Goal: Transaction & Acquisition: Purchase product/service

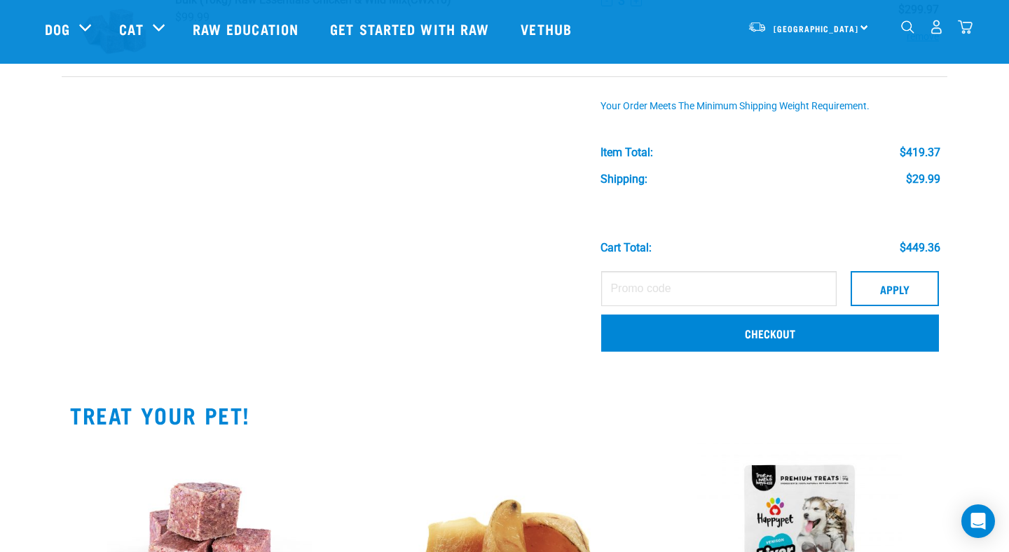
scroll to position [329, 0]
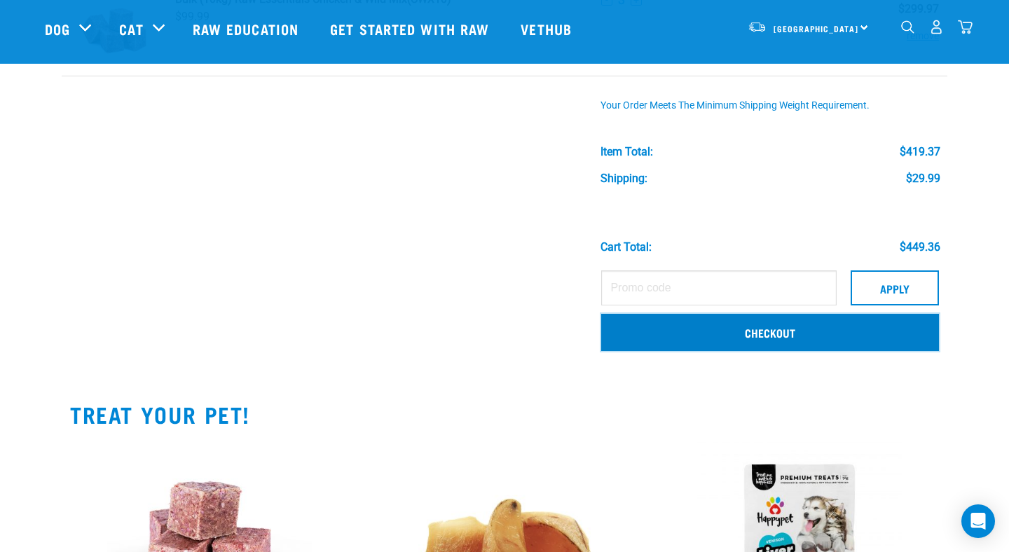
click at [781, 339] on link "Checkout" at bounding box center [770, 332] width 338 height 36
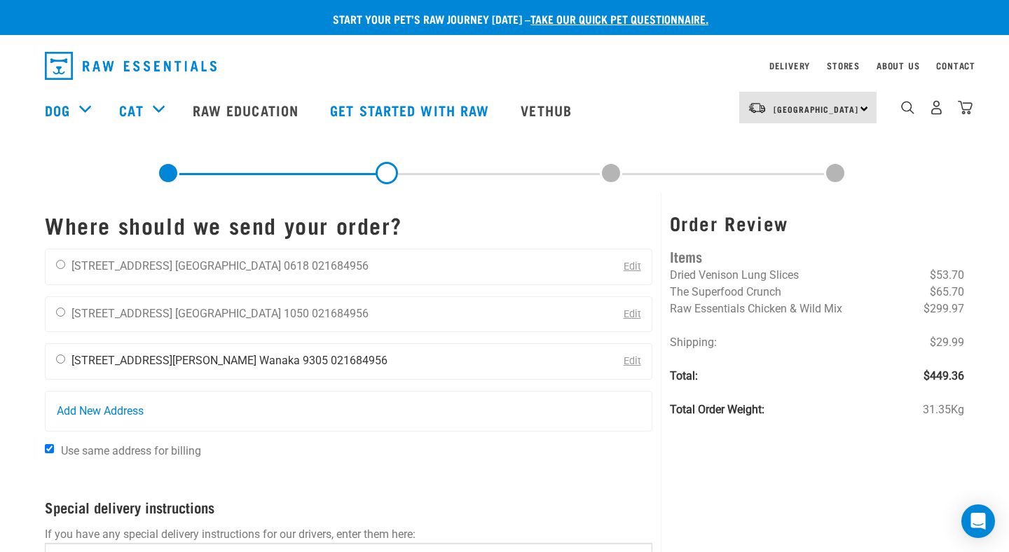
click at [62, 359] on input "radio" at bounding box center [60, 359] width 9 height 9
radio input "true"
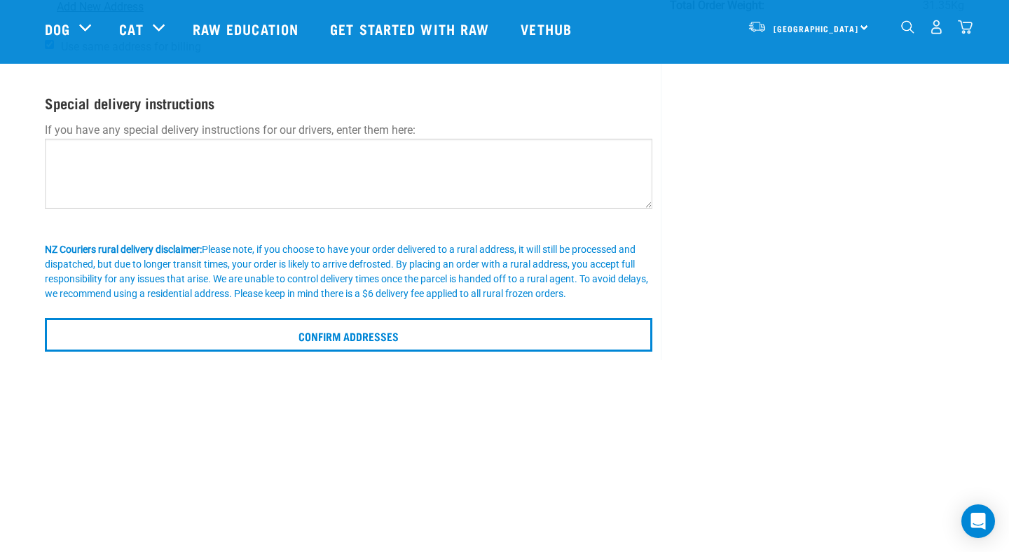
scroll to position [302, 0]
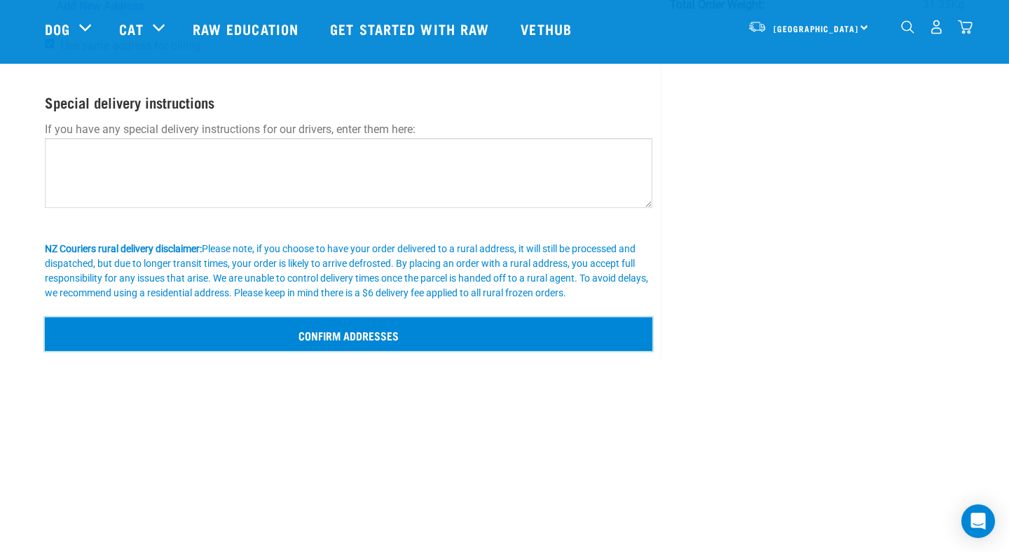
click at [361, 330] on input "Confirm addresses" at bounding box center [349, 335] width 608 height 34
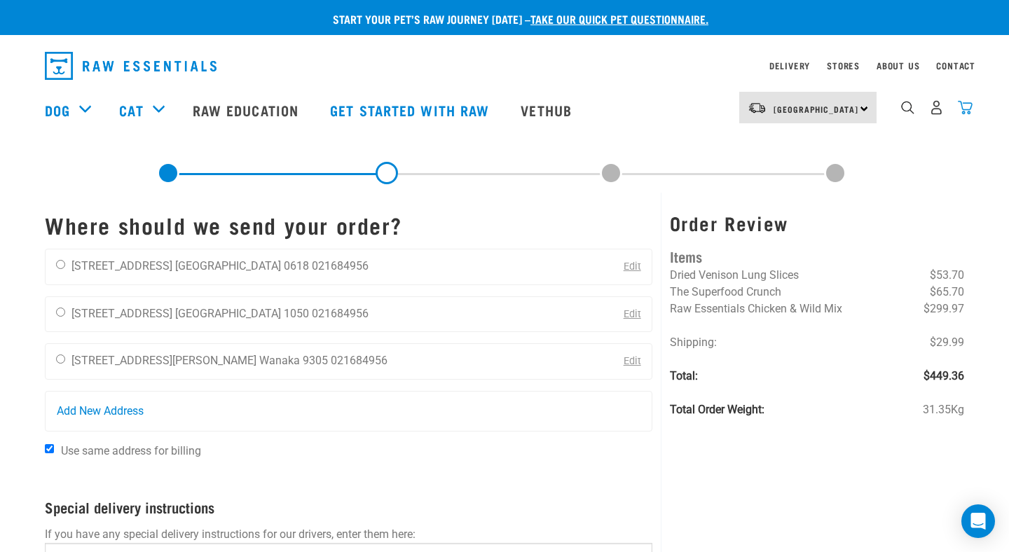
click at [966, 108] on img "dropdown navigation" at bounding box center [965, 107] width 15 height 15
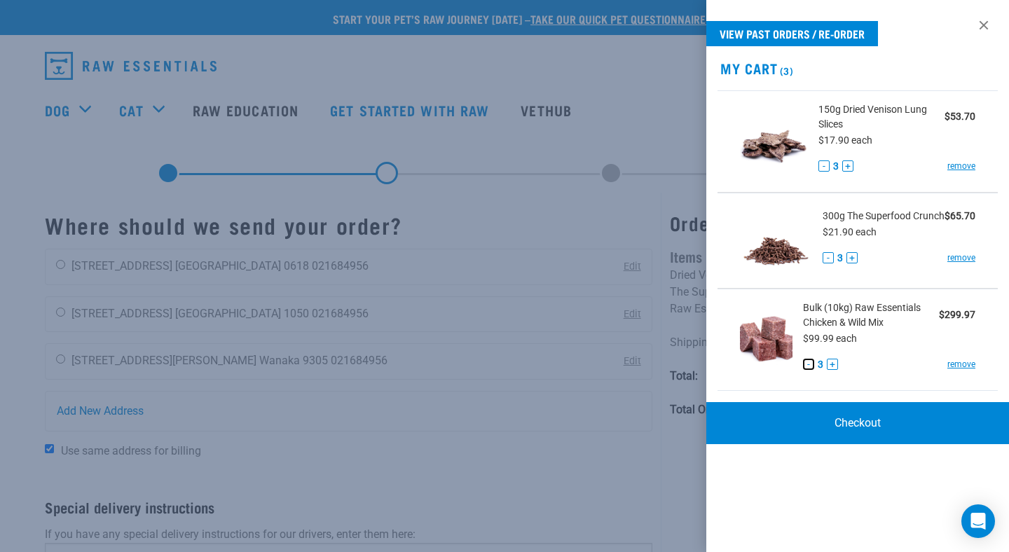
click at [808, 365] on button "-" at bounding box center [808, 364] width 11 height 11
click at [570, 290] on div at bounding box center [504, 276] width 1009 height 552
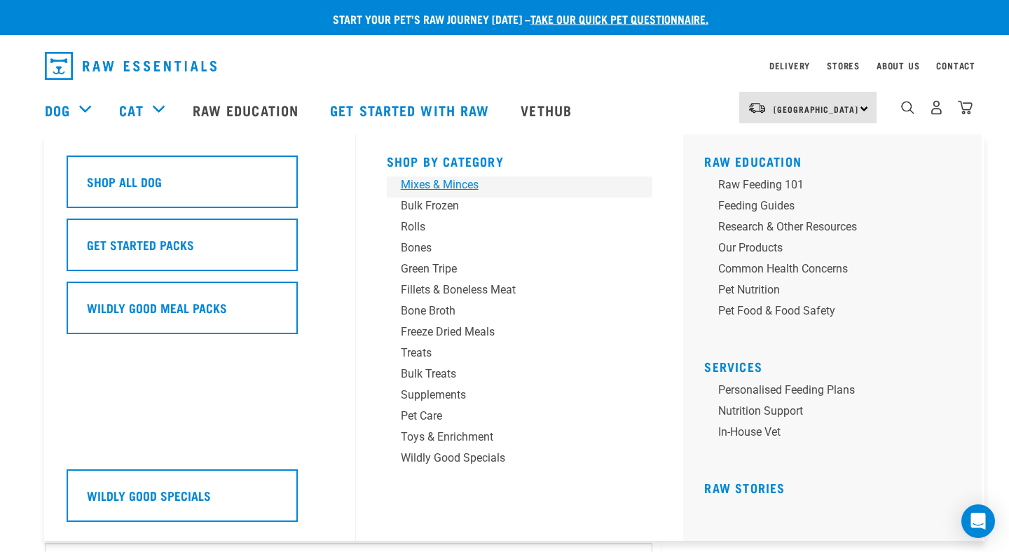
click at [448, 186] on div "Mixes & Minces" at bounding box center [510, 185] width 219 height 17
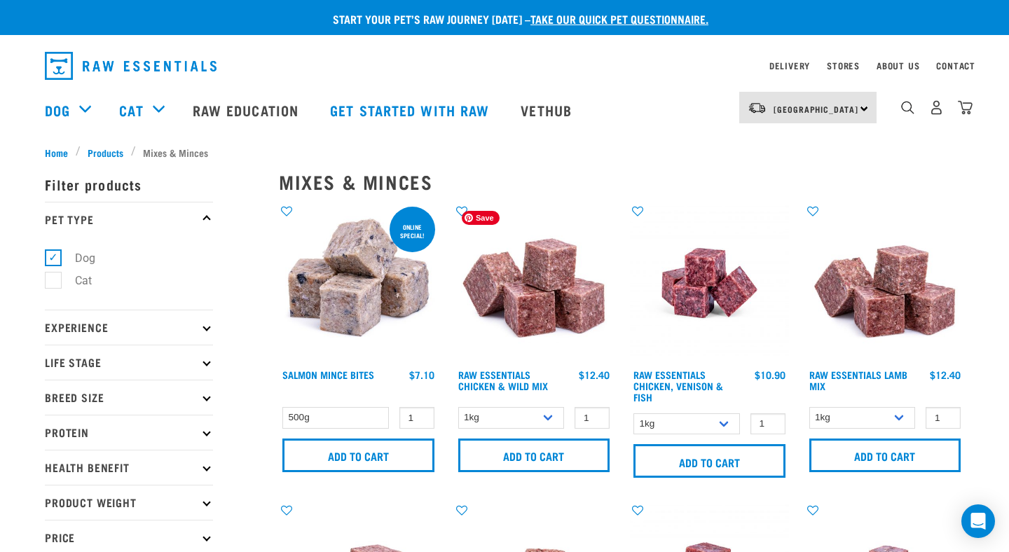
click at [566, 298] on img at bounding box center [534, 283] width 159 height 159
click at [538, 422] on select "1kg 3kg Bulk (10kg)" at bounding box center [511, 418] width 107 height 22
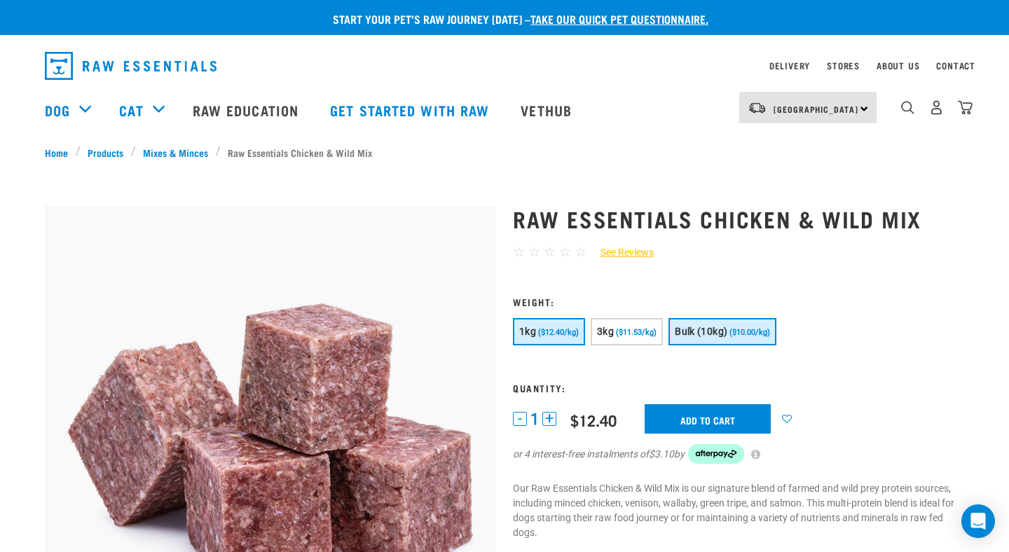
click at [743, 322] on button "Bulk (10kg) ($10.00/kg)" at bounding box center [723, 331] width 108 height 27
click at [725, 425] on input "Add to cart" at bounding box center [708, 418] width 126 height 29
click at [0, 363] on article "There are 1 items left in stock of Raw Essentials Chicken & Wild Mix, please re…" at bounding box center [0, 276] width 0 height 552
click at [0, 168] on article "There are 1 items left in stock of Raw Essentials Chicken & Wild Mix, please re…" at bounding box center [0, 276] width 0 height 552
click at [64, 278] on button "delete" at bounding box center [57, 276] width 14 height 14
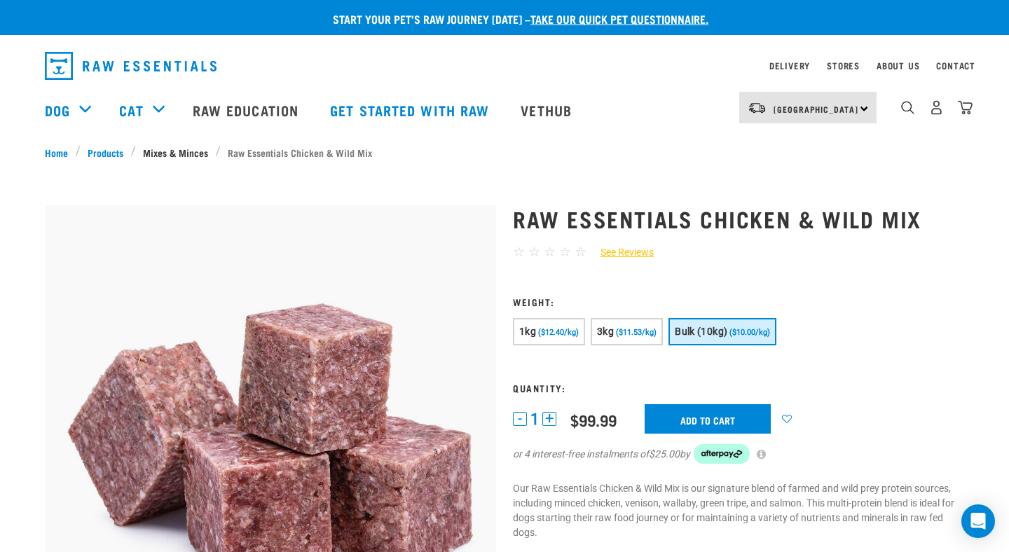
click at [181, 151] on link "Mixes & Minces" at bounding box center [176, 152] width 80 height 15
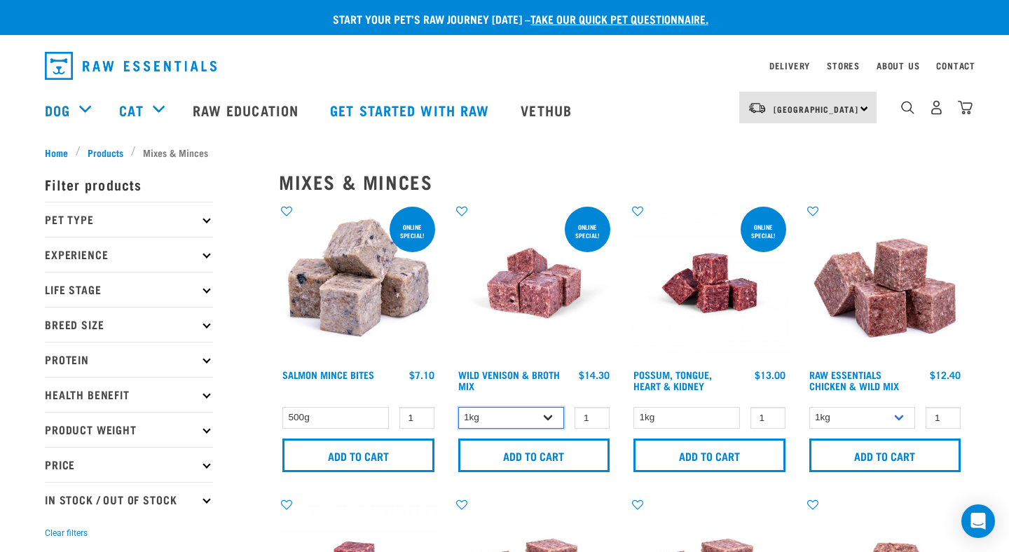
click at [531, 409] on select "1kg 3kg" at bounding box center [511, 418] width 107 height 22
click at [880, 417] on select "1kg 3kg Bulk (10kg)" at bounding box center [863, 418] width 107 height 22
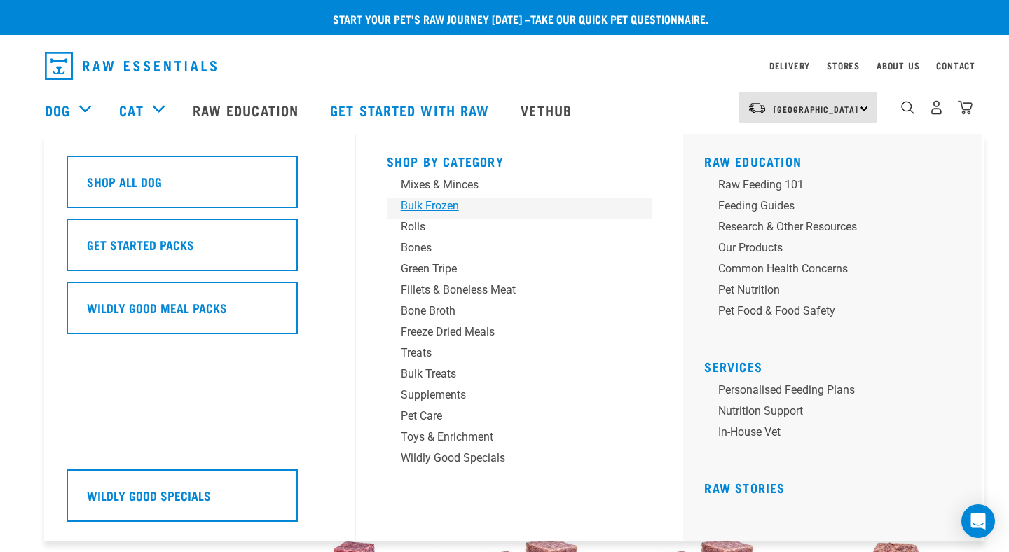
click at [420, 205] on div "Bulk Frozen" at bounding box center [510, 206] width 219 height 17
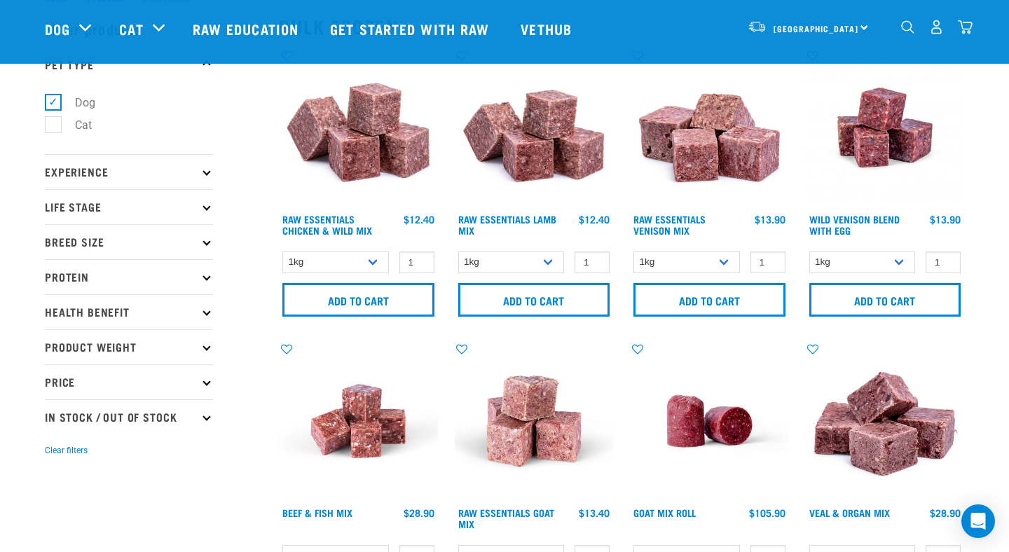
scroll to position [133, 0]
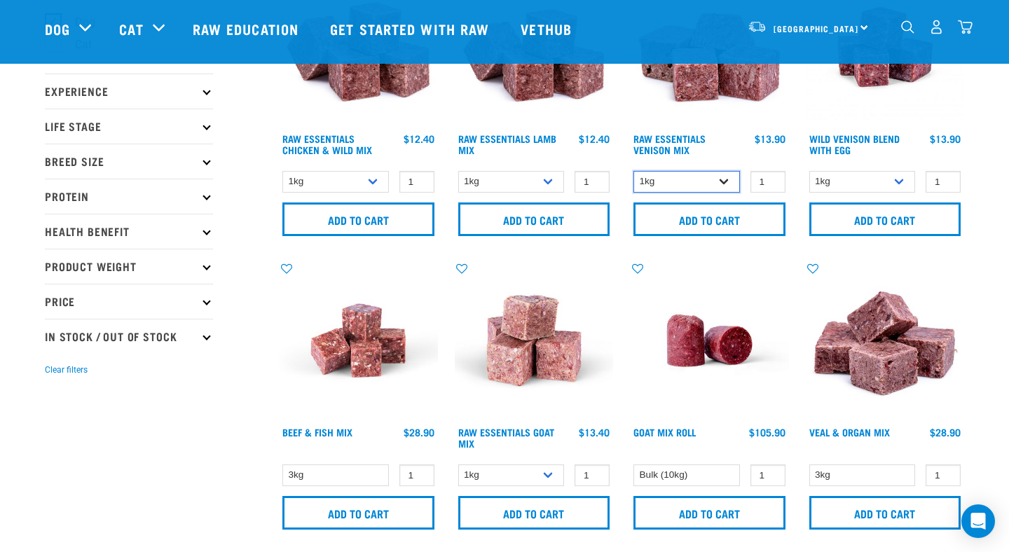
click at [683, 177] on select "1kg 3kg" at bounding box center [687, 182] width 107 height 22
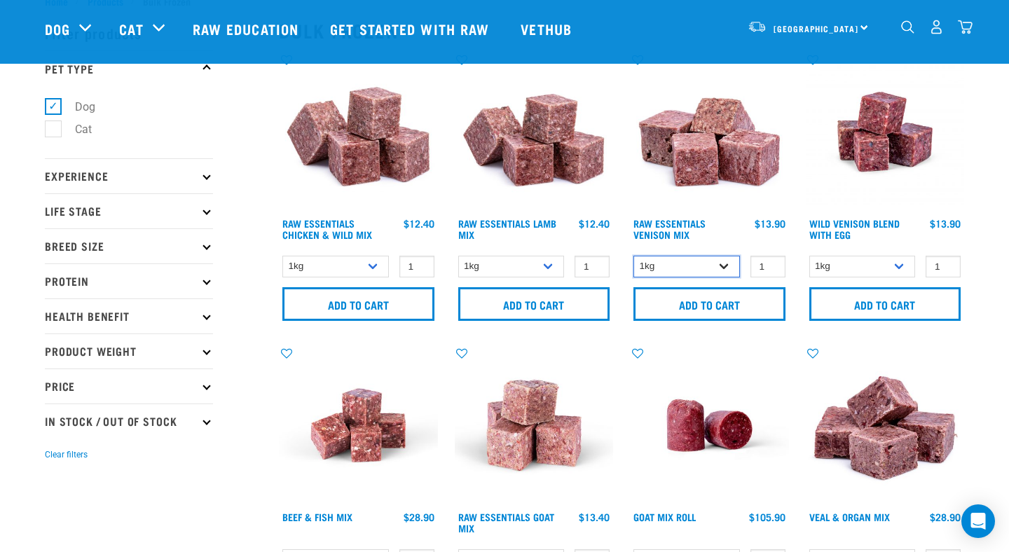
scroll to position [0, 0]
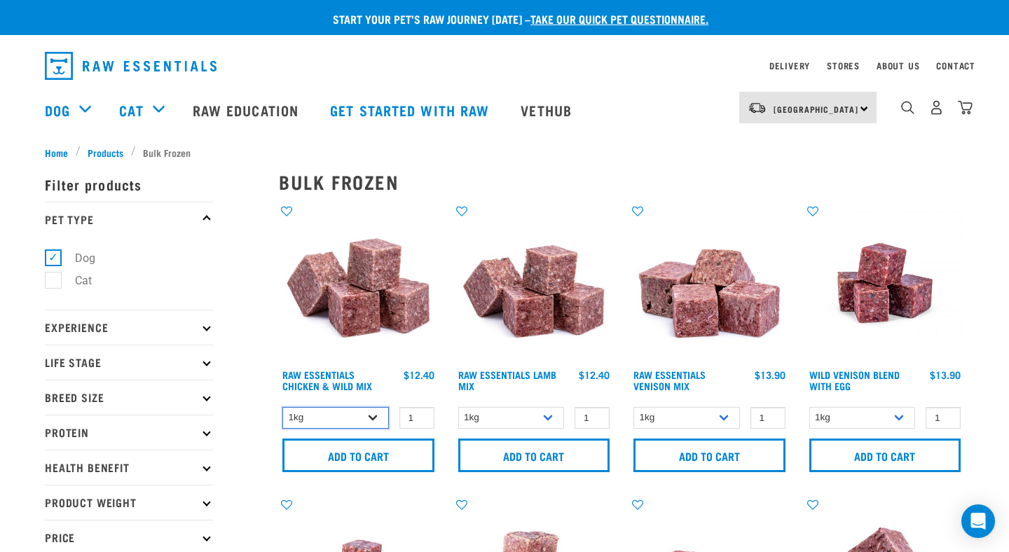
click at [331, 416] on select "1kg 3kg Bulk (10kg)" at bounding box center [336, 418] width 107 height 22
click at [348, 273] on img at bounding box center [358, 283] width 159 height 159
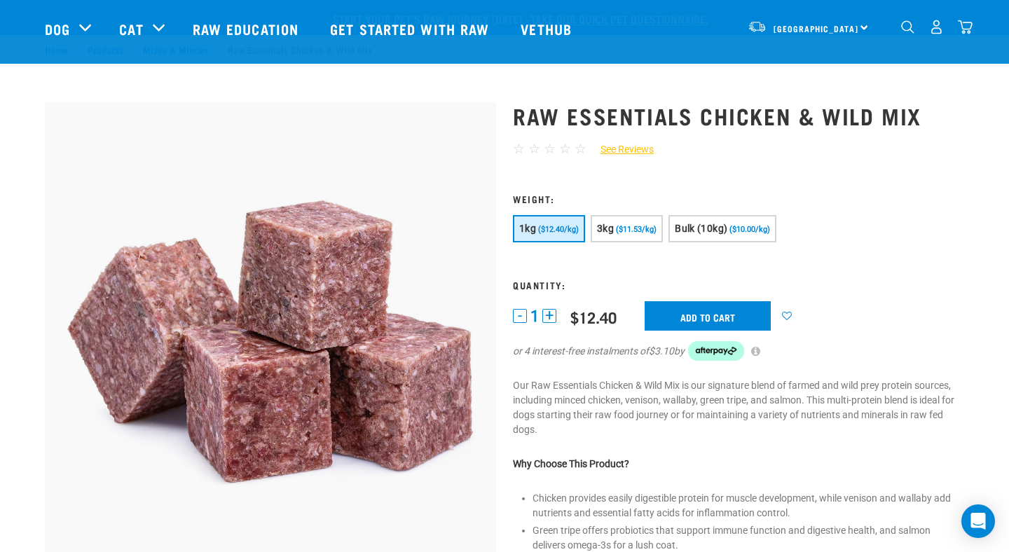
scroll to position [93, 0]
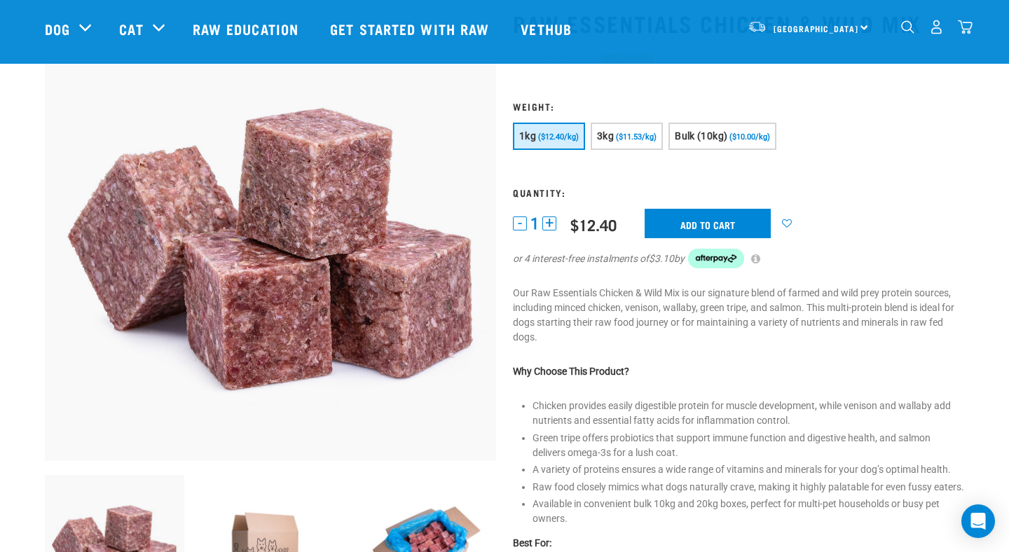
click at [666, 136] on div "1kg ($12.40/kg) 3kg ($11.53/kg) Bulk (10kg)" at bounding box center [738, 138] width 451 height 31
click at [699, 135] on span "Bulk (10kg)" at bounding box center [701, 135] width 53 height 11
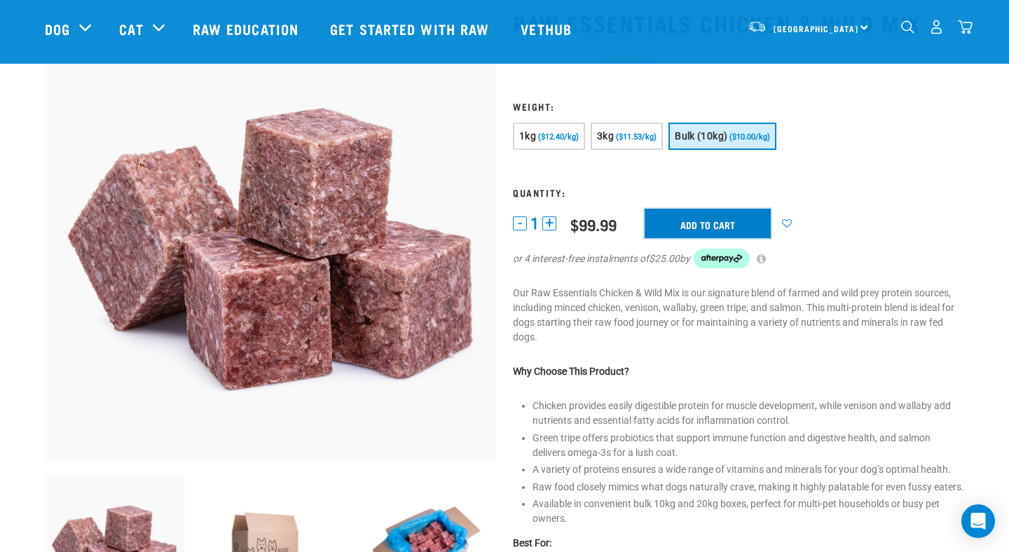
click at [717, 221] on input "Add to cart" at bounding box center [708, 223] width 126 height 29
click at [0, 191] on article "There are 1 items left in stock of Raw Essentials Chicken & Wild Mix, please re…" at bounding box center [0, 276] width 0 height 552
click at [64, 275] on button "delete" at bounding box center [57, 276] width 14 height 14
click at [637, 142] on button "3kg ($11.53/kg)" at bounding box center [627, 136] width 72 height 27
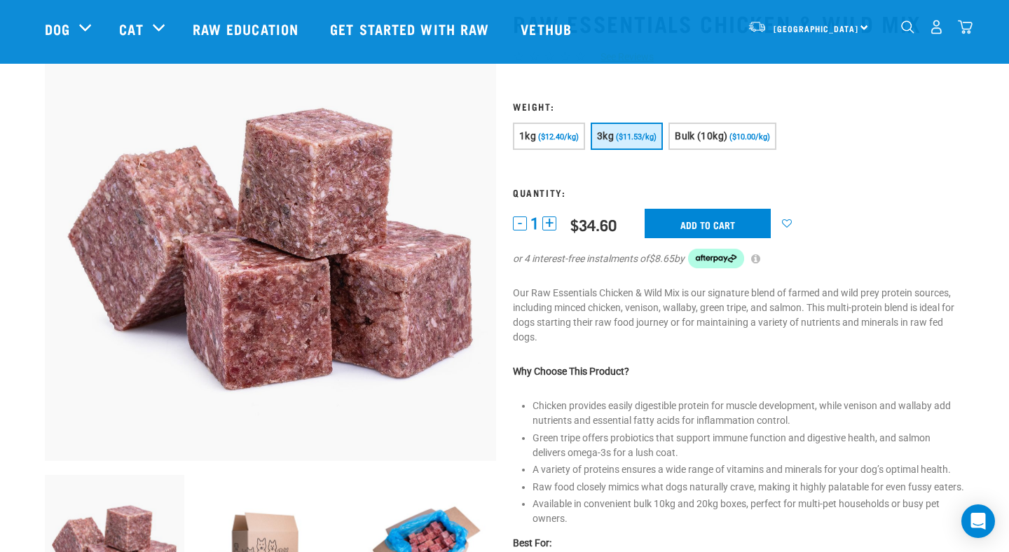
click at [547, 225] on button "+" at bounding box center [550, 224] width 14 height 14
click at [684, 221] on input "Add to cart" at bounding box center [708, 223] width 126 height 29
click at [547, 224] on button "+" at bounding box center [550, 224] width 14 height 14
click at [527, 223] on div "- 4 +" at bounding box center [534, 224] width 43 height 15
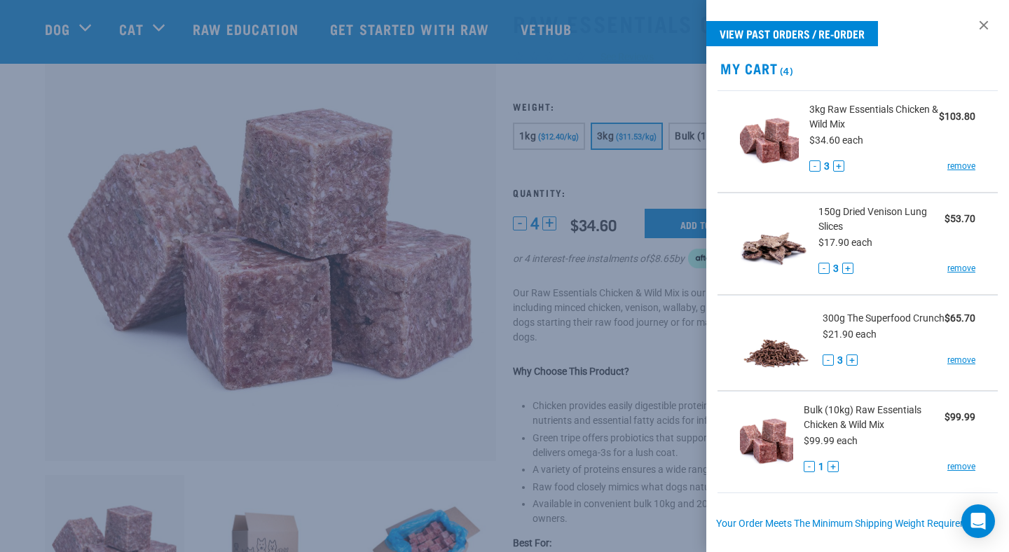
click at [519, 223] on div at bounding box center [504, 276] width 1009 height 552
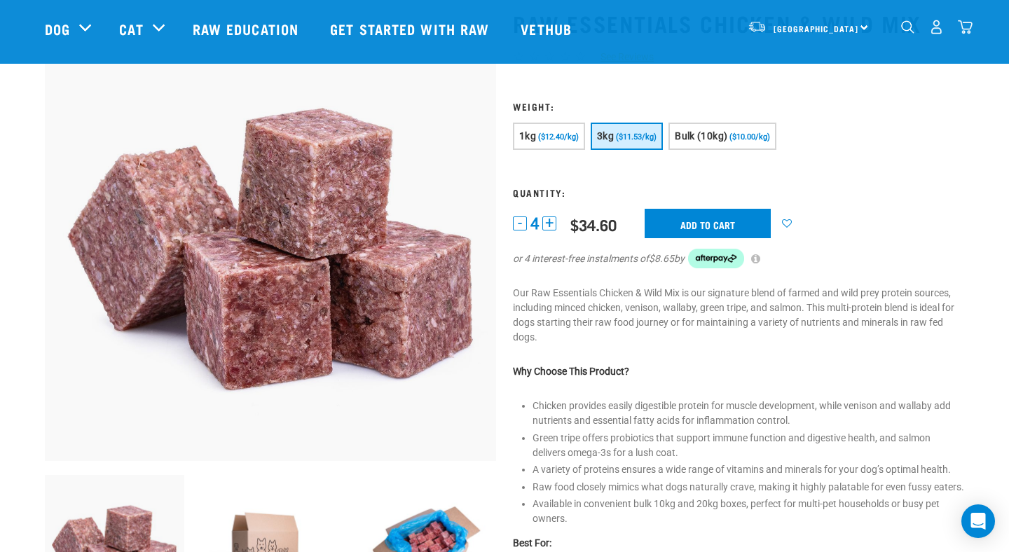
click at [519, 223] on button "-" at bounding box center [520, 224] width 14 height 14
click at [683, 221] on input "Add to cart" at bounding box center [708, 223] width 126 height 29
click at [968, 27] on img "dropdown navigation" at bounding box center [965, 27] width 15 height 15
click at [956, 35] on div "13" at bounding box center [937, 27] width 72 height 32
click at [963, 30] on img "dropdown navigation" at bounding box center [965, 27] width 15 height 15
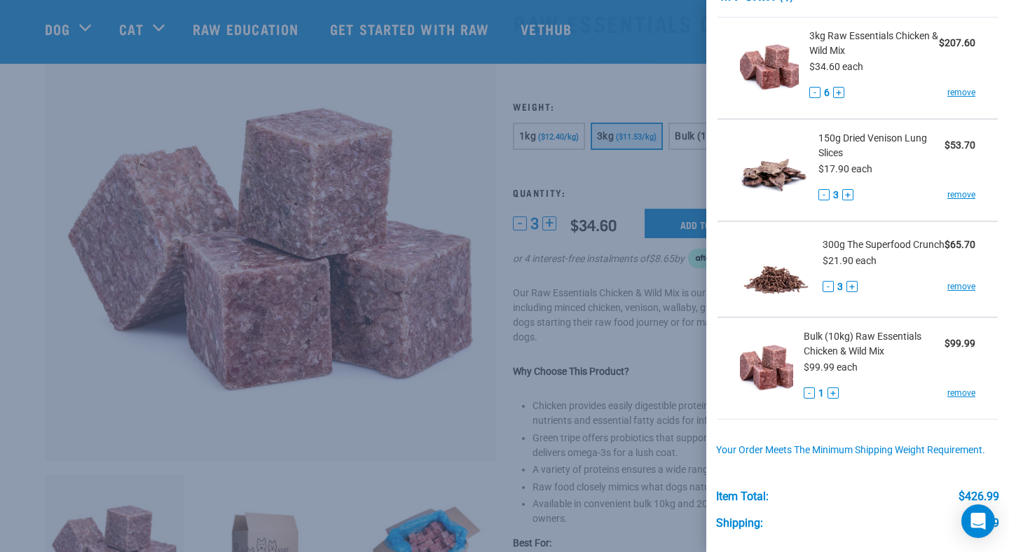
scroll to position [190, 0]
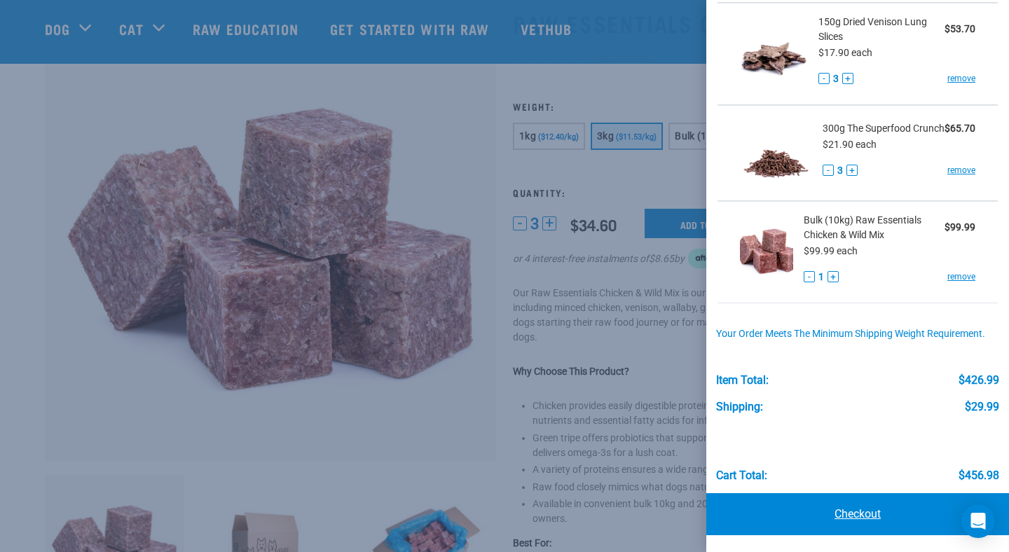
click at [860, 510] on link "Checkout" at bounding box center [858, 514] width 303 height 42
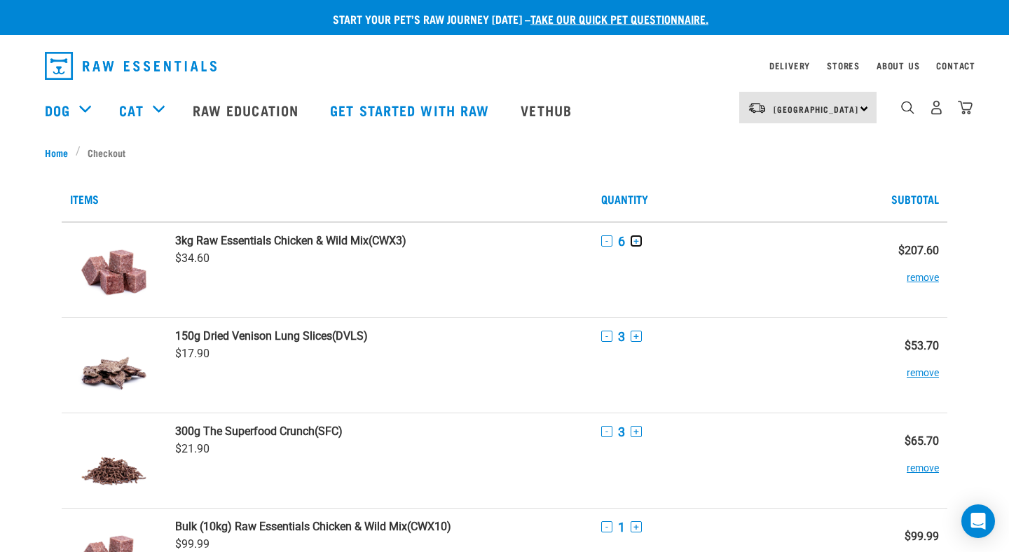
click at [639, 238] on button "+" at bounding box center [636, 241] width 11 height 11
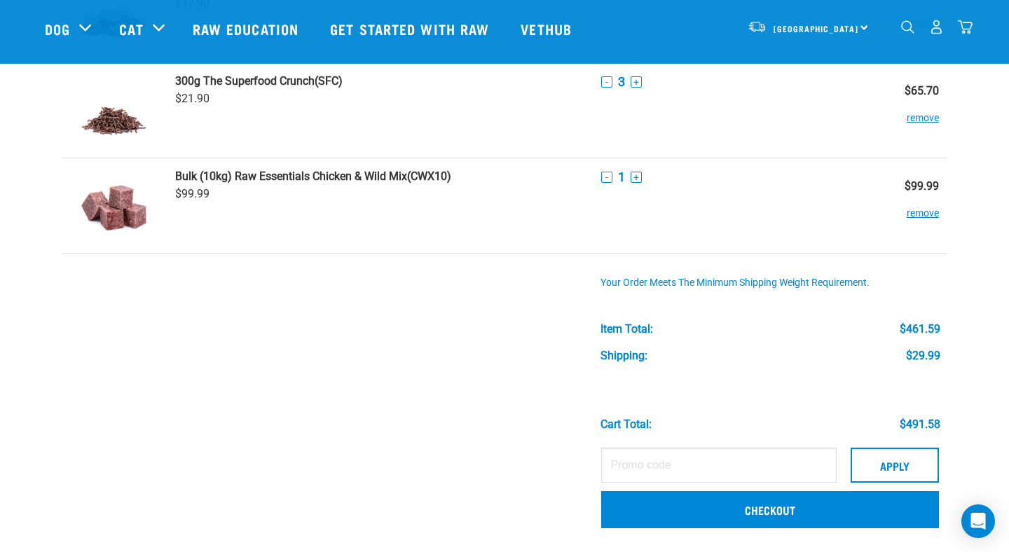
scroll to position [248, 0]
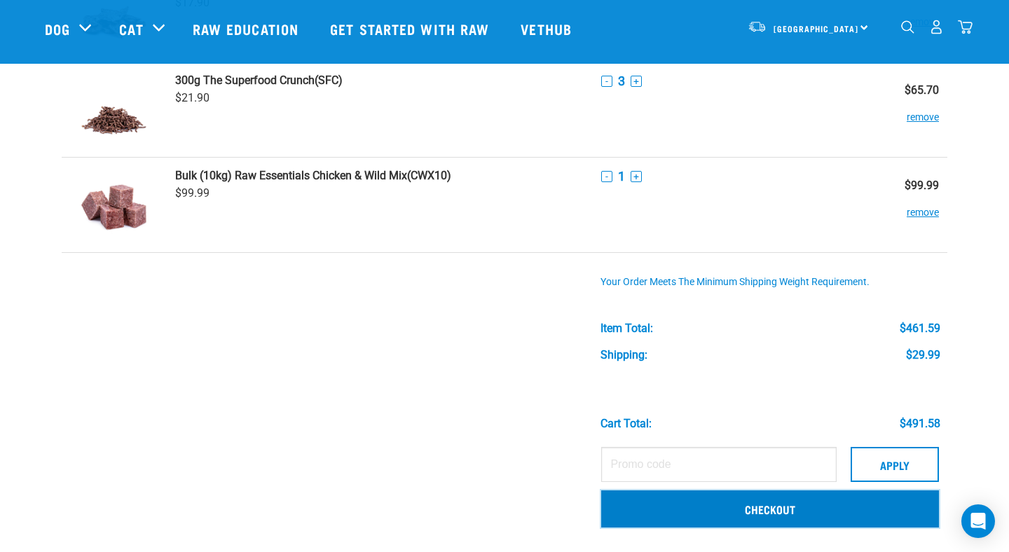
click at [773, 510] on link "Checkout" at bounding box center [770, 509] width 338 height 36
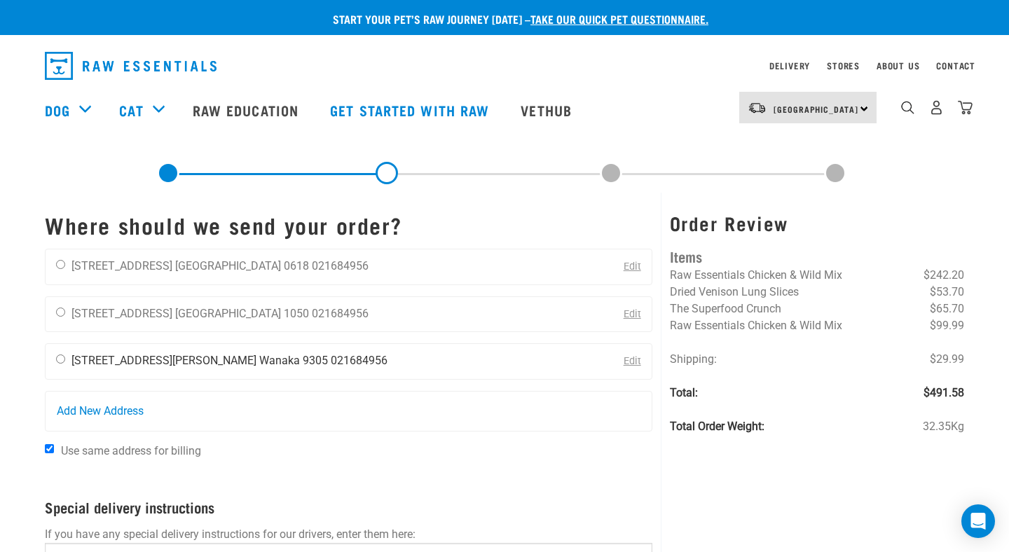
click at [58, 360] on input "radio" at bounding box center [60, 359] width 9 height 9
radio input "true"
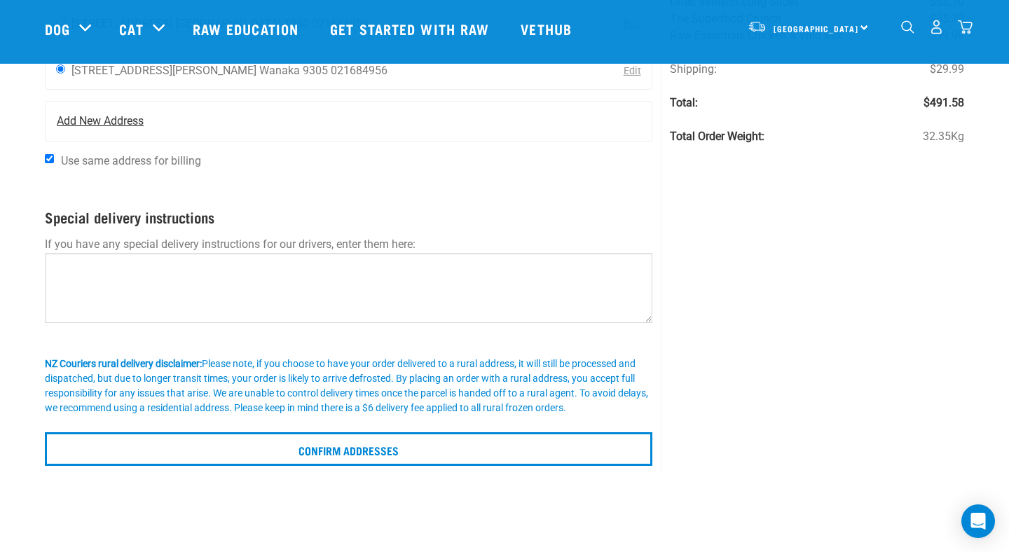
scroll to position [189, 0]
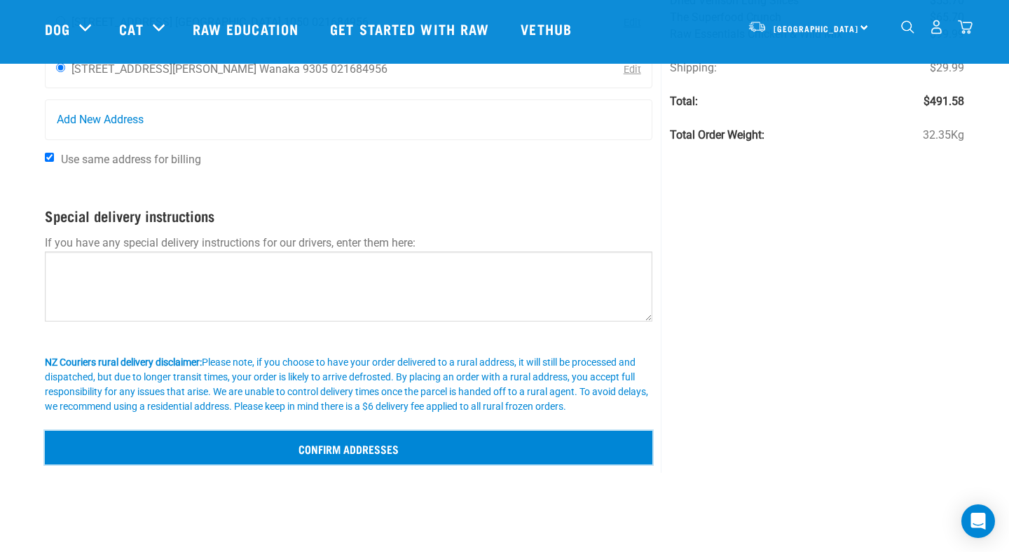
click at [269, 444] on input "Confirm addresses" at bounding box center [349, 448] width 608 height 34
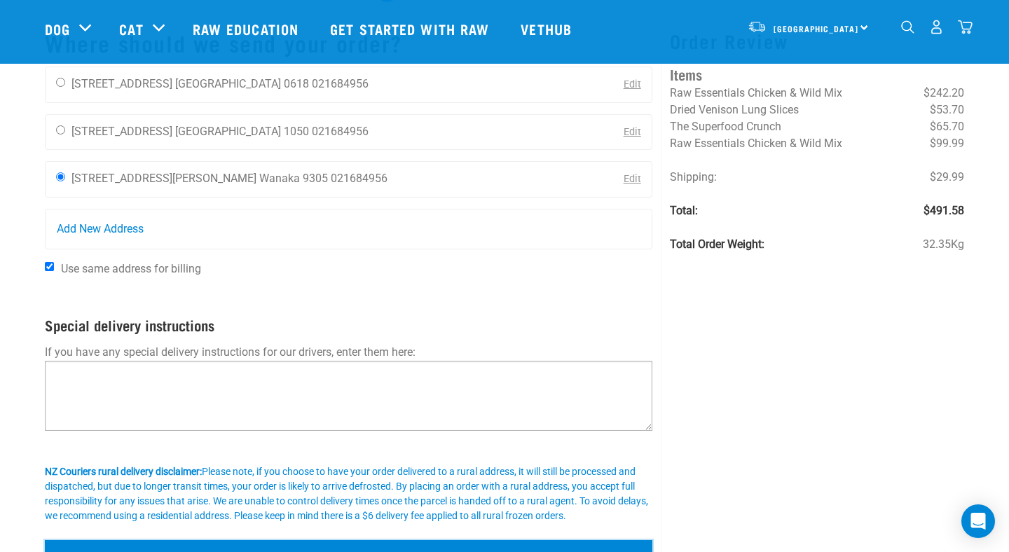
scroll to position [78, 0]
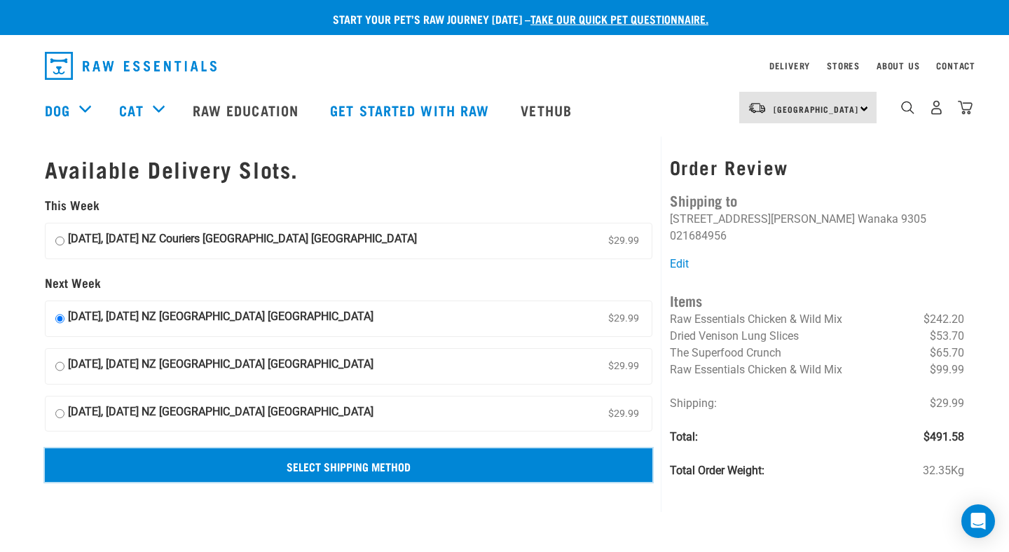
click at [341, 470] on input "Select Shipping Method" at bounding box center [349, 466] width 608 height 34
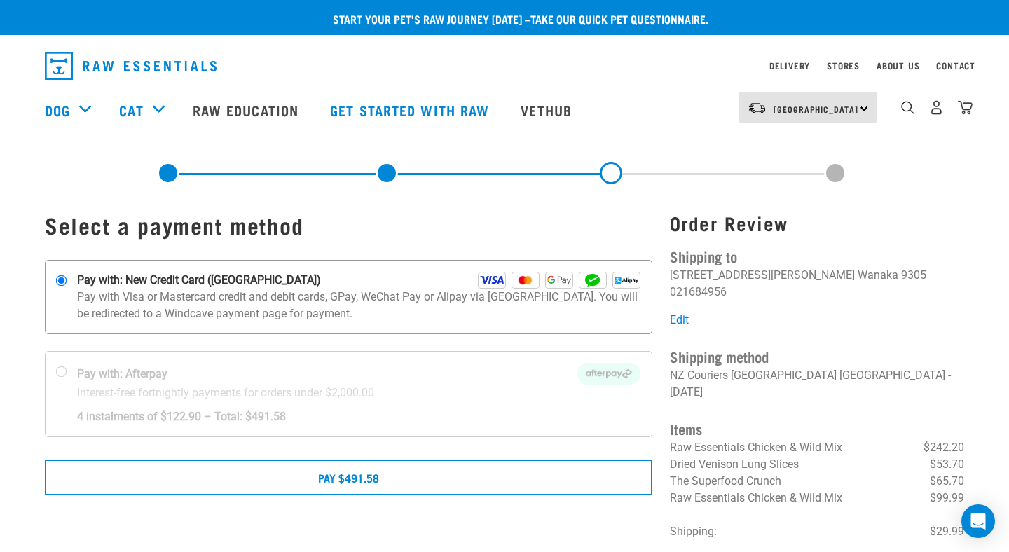
click at [322, 297] on p "Pay with Visa or Mastercard credit and debit cards, GPay, WeChat Pay or Alipay …" at bounding box center [359, 306] width 564 height 34
click at [67, 287] on input "Pay with: New Credit Card ([GEOGRAPHIC_DATA])" at bounding box center [61, 280] width 11 height 11
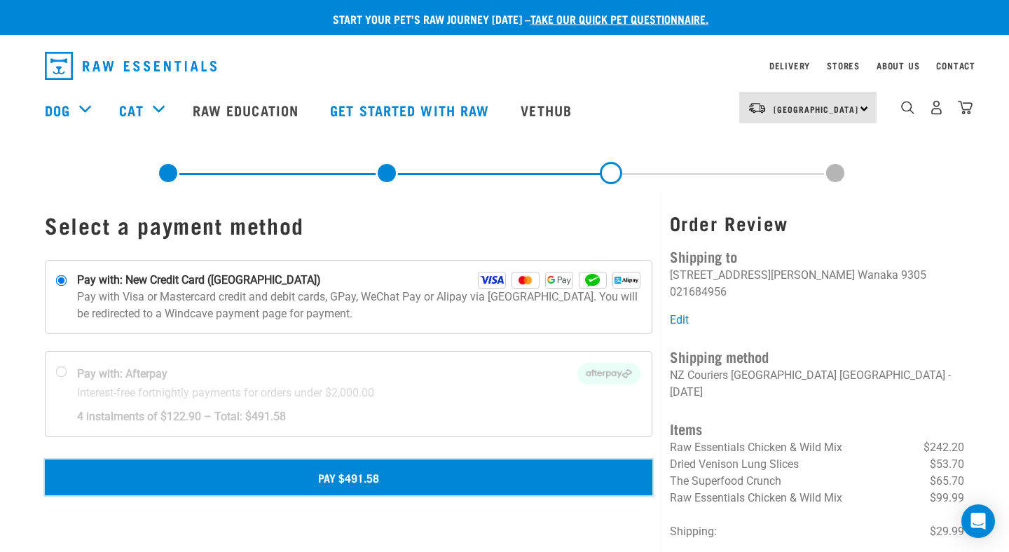
click at [315, 491] on button "Pay $491.58" at bounding box center [349, 477] width 608 height 35
click at [368, 479] on button "Pay $491.58" at bounding box center [349, 477] width 608 height 35
click at [416, 469] on button "Pay $491.58" at bounding box center [349, 477] width 608 height 35
